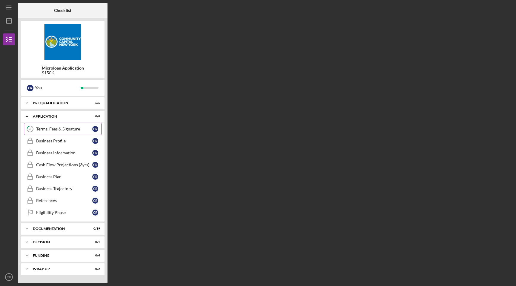
click at [76, 128] on div "Terms, Fees & Signature" at bounding box center [64, 129] width 56 height 5
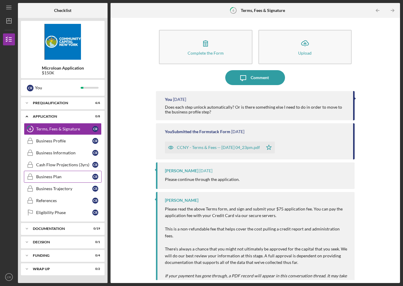
click at [64, 179] on div "Business Plan" at bounding box center [64, 176] width 56 height 5
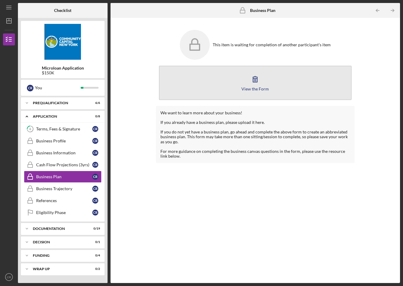
click at [264, 83] on button "View the Form Form" at bounding box center [255, 83] width 192 height 34
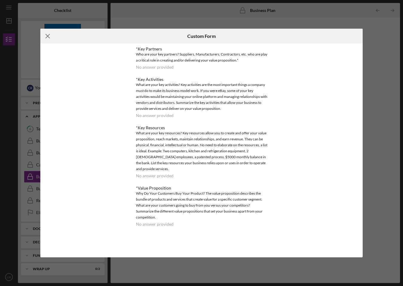
click at [47, 36] on line at bounding box center [48, 36] width 4 height 4
